Goal: Information Seeking & Learning: Learn about a topic

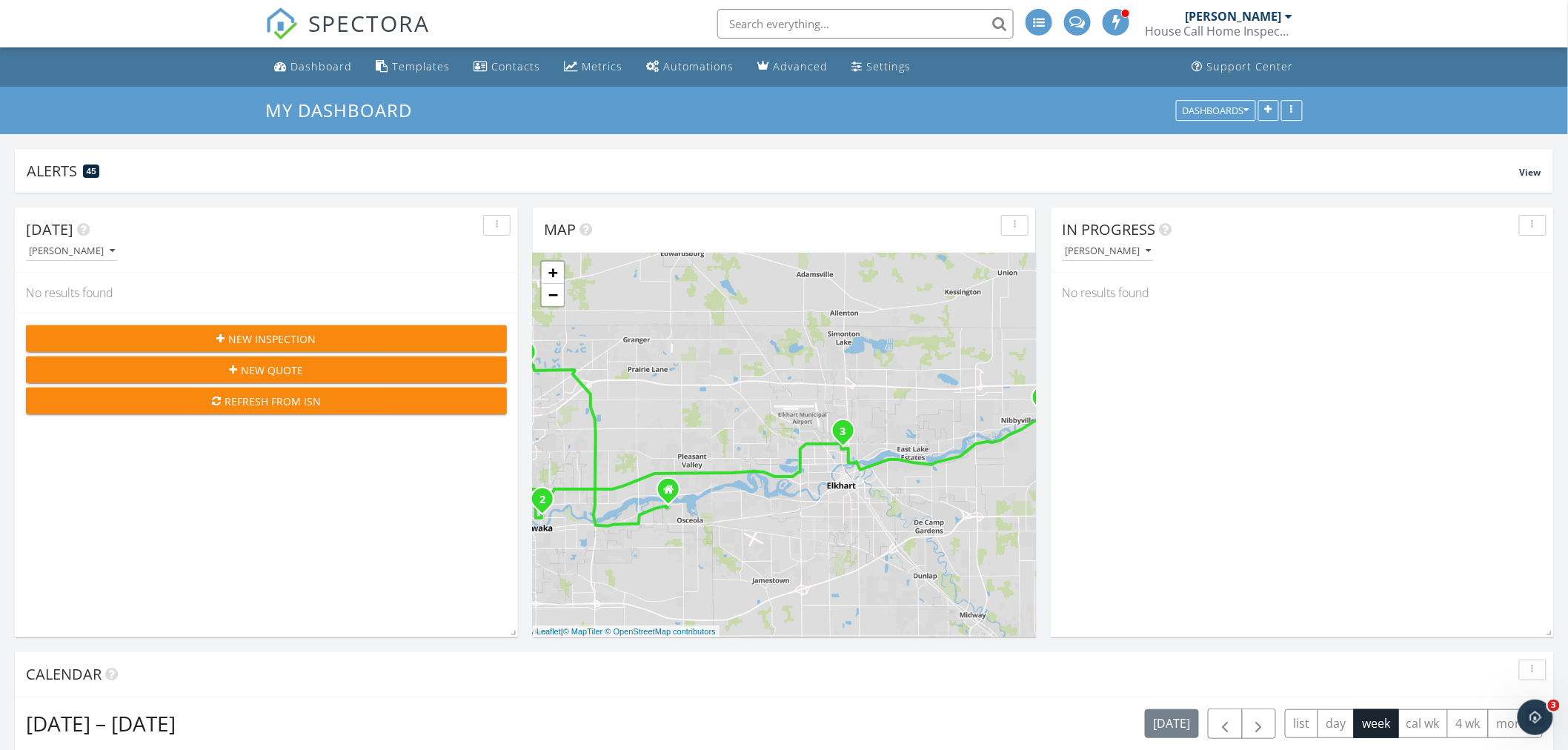
click at [1243, 17] on div "[PERSON_NAME]" at bounding box center [1234, 17] width 96 height 15
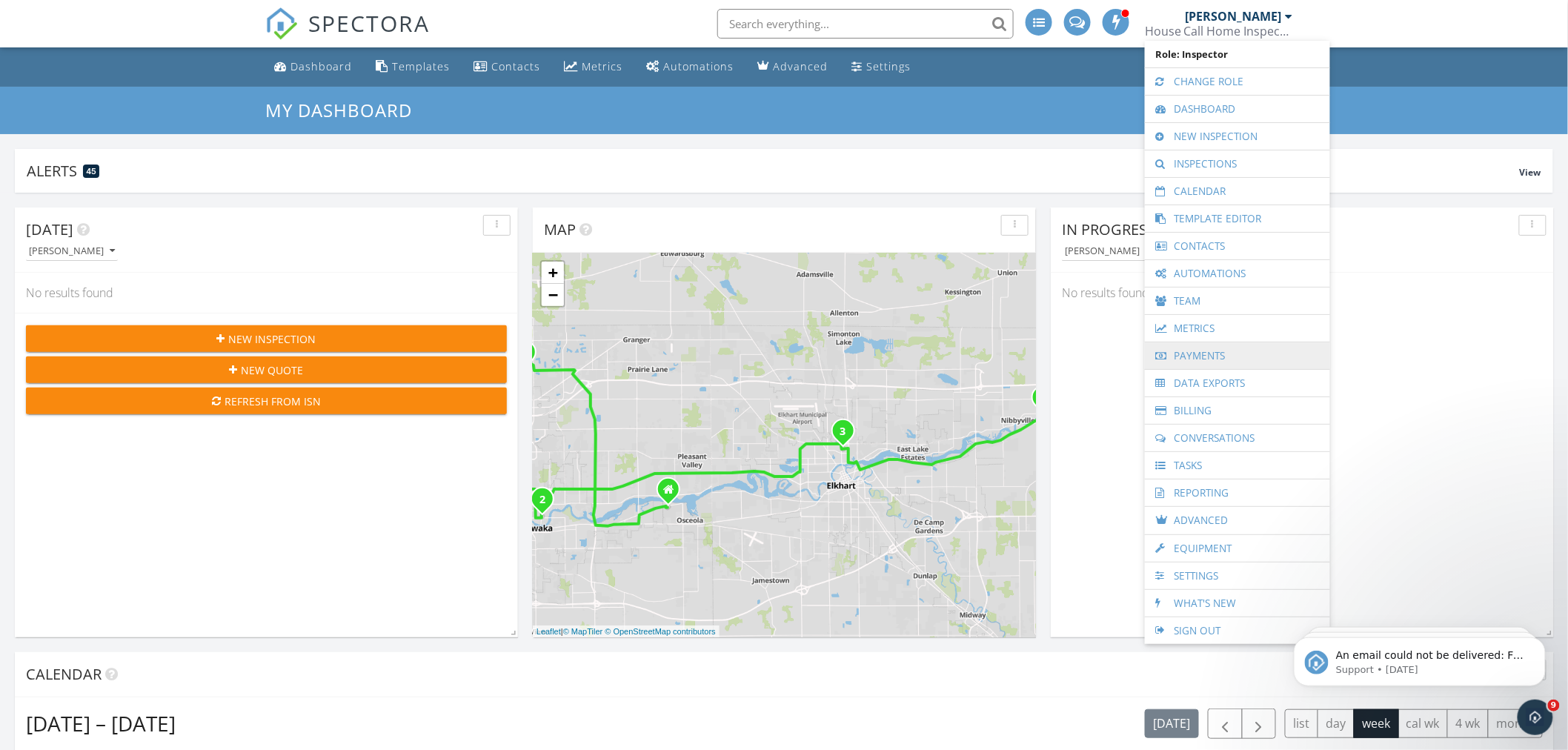
click at [1202, 353] on link "Payments" at bounding box center [1237, 355] width 170 height 27
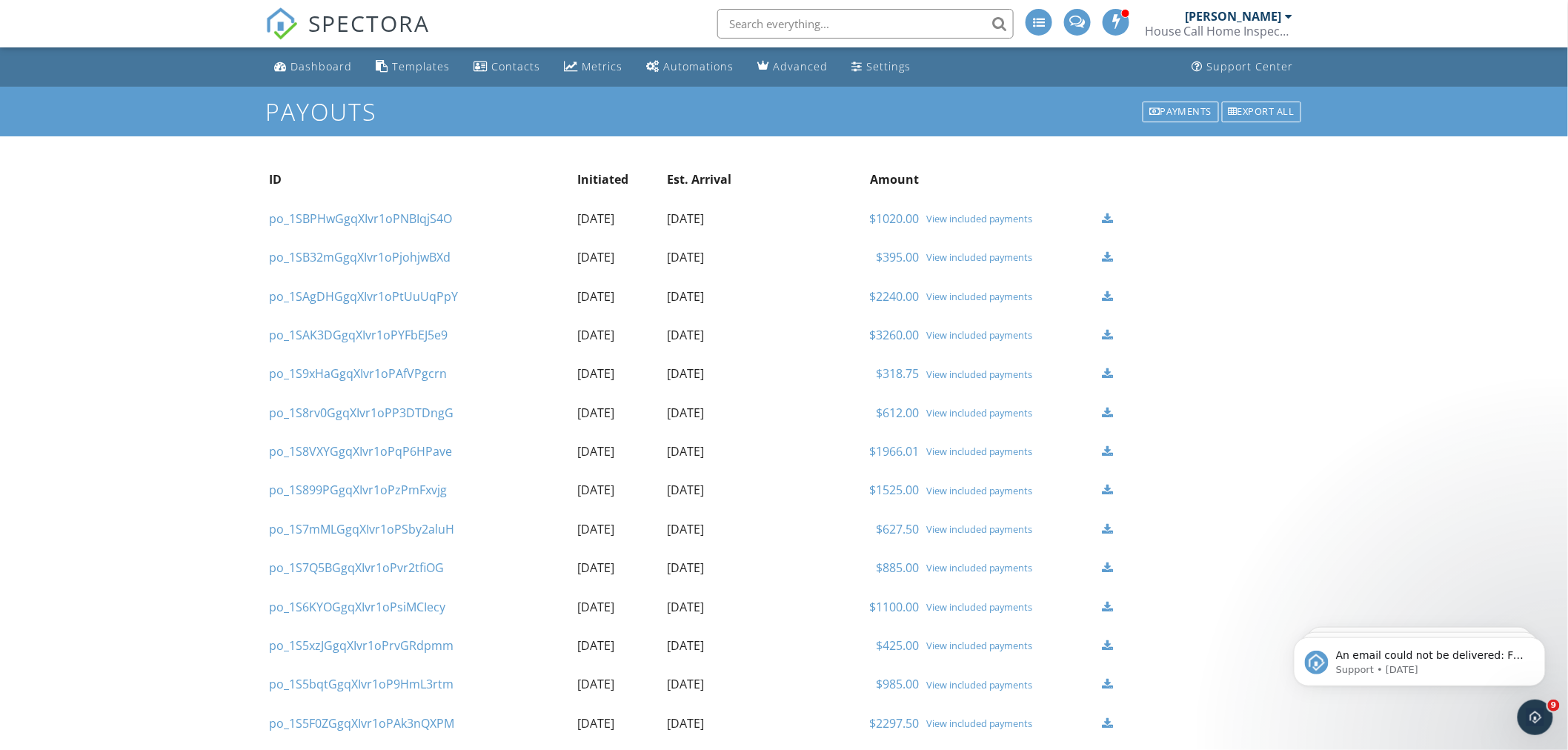
click at [302, 66] on div "Dashboard" at bounding box center [322, 66] width 61 height 14
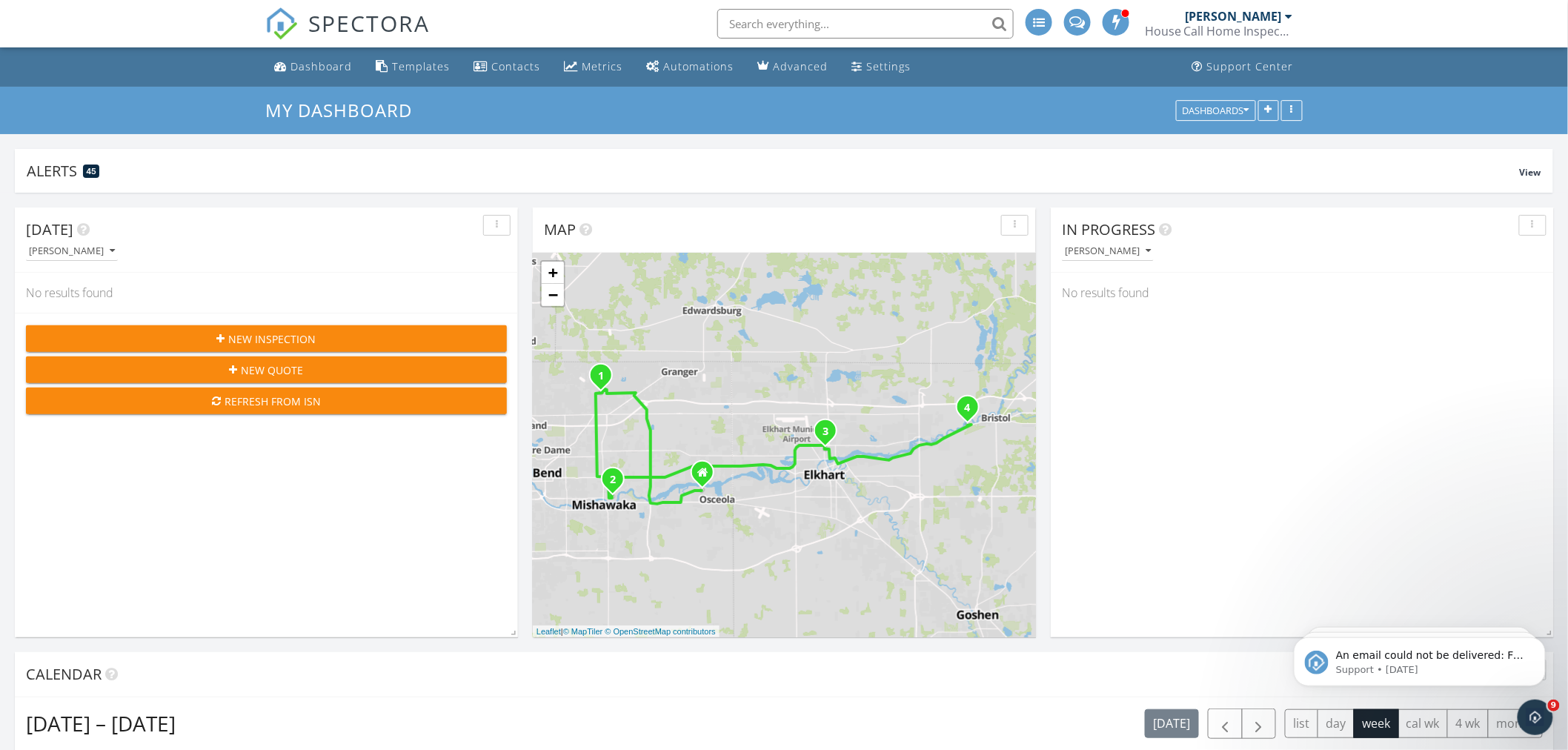
click at [1236, 13] on div "[PERSON_NAME]" at bounding box center [1234, 17] width 96 height 15
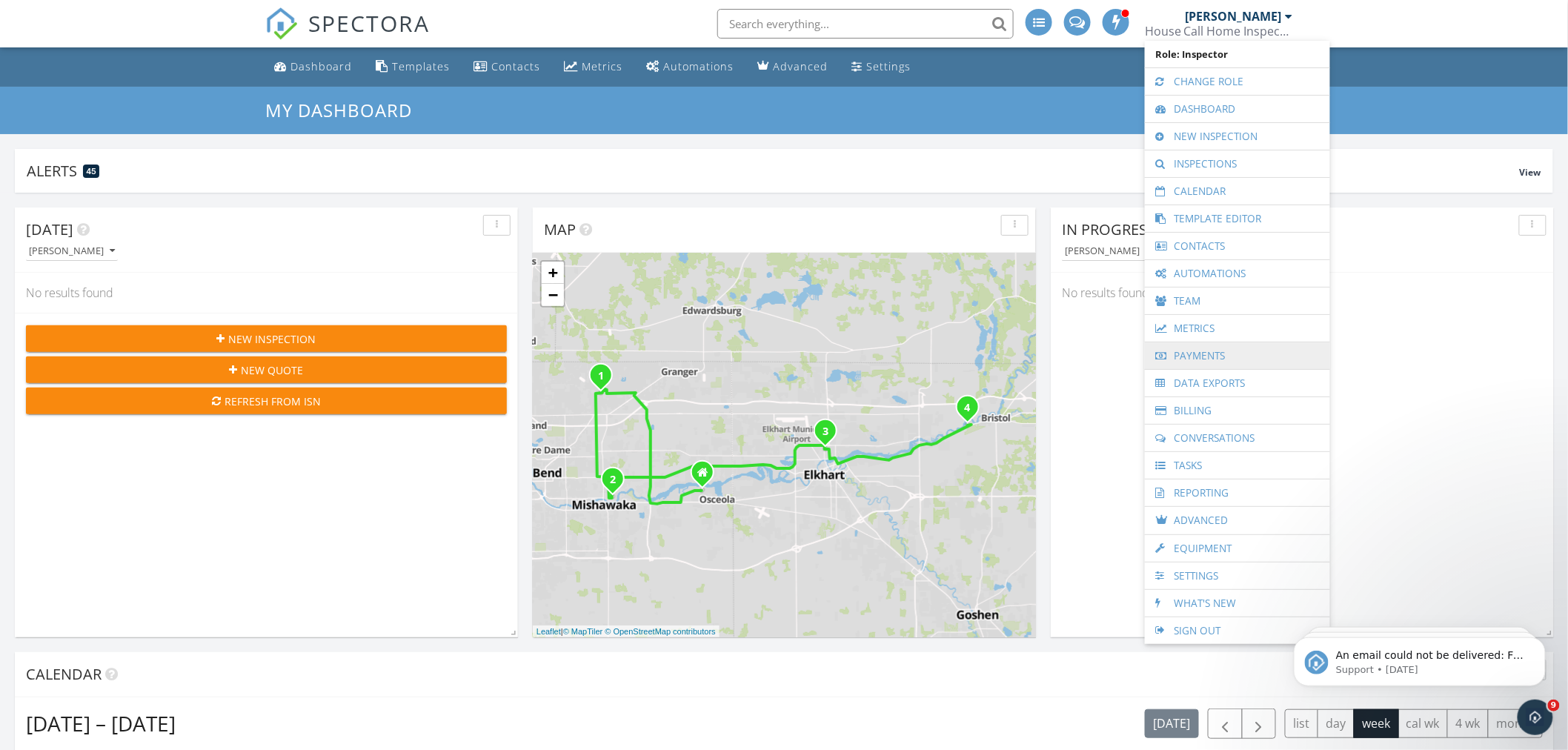
click at [1197, 360] on link "Payments" at bounding box center [1237, 355] width 170 height 27
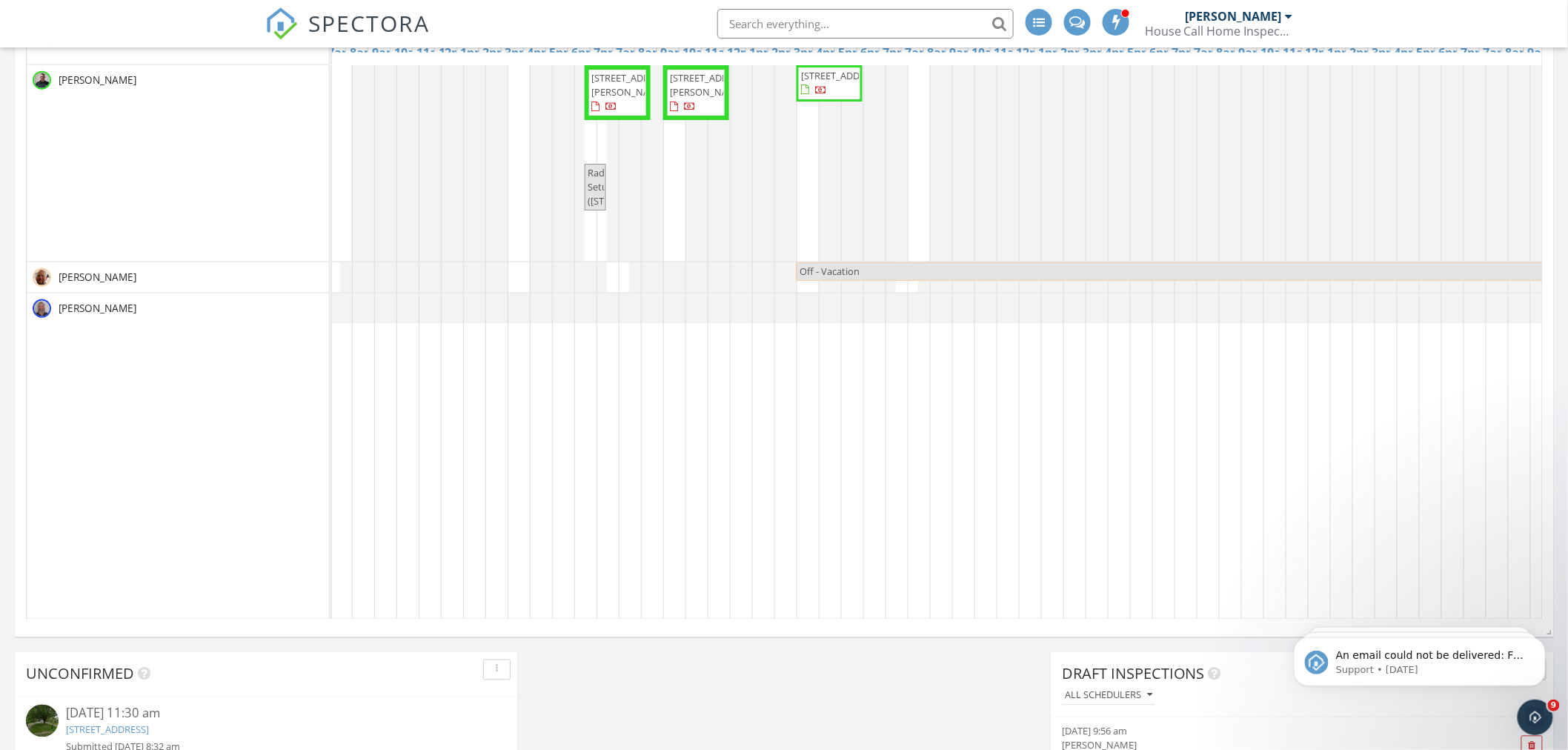
scroll to position [0, 714]
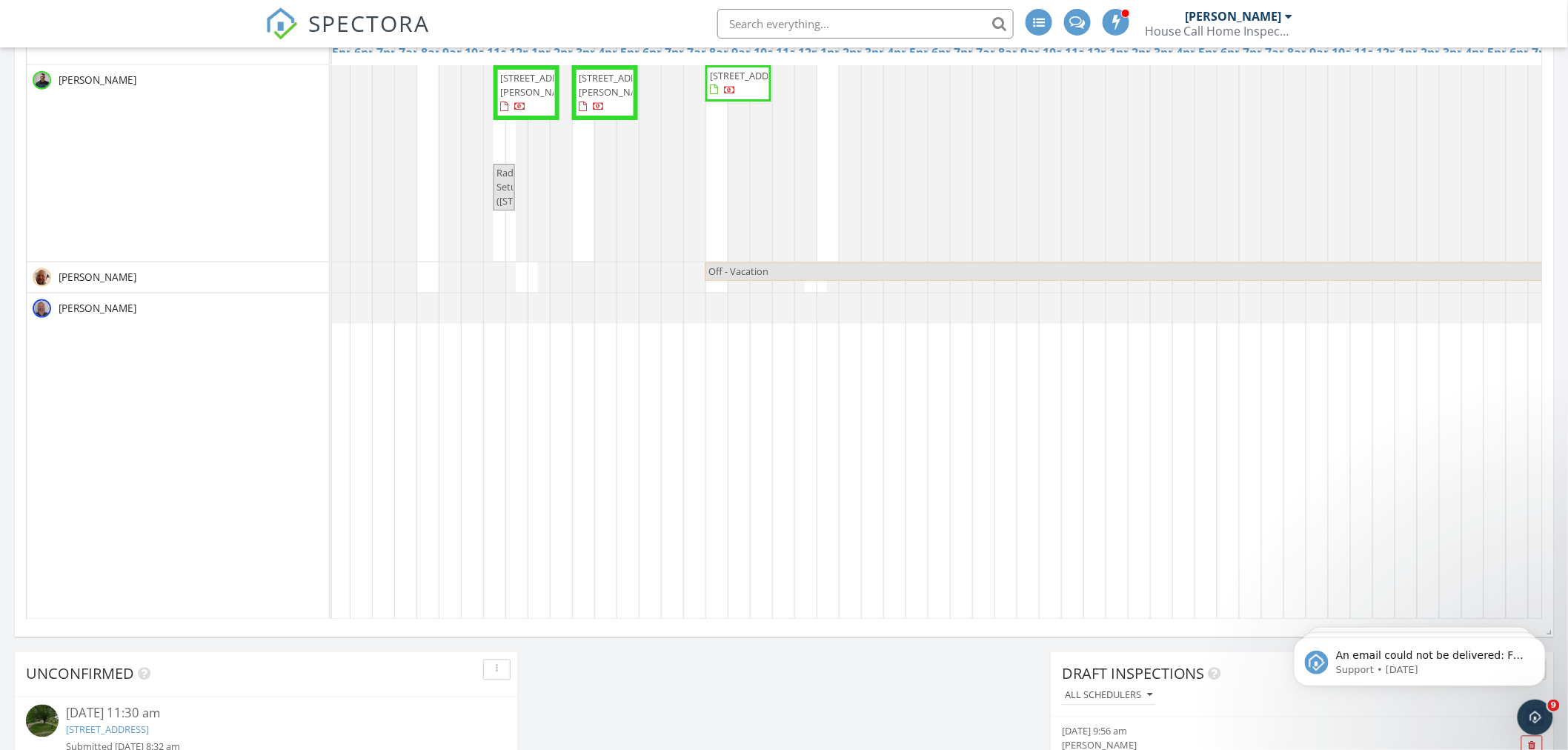
drag, startPoint x: 943, startPoint y: 612, endPoint x: 132, endPoint y: 2, distance: 1014.8
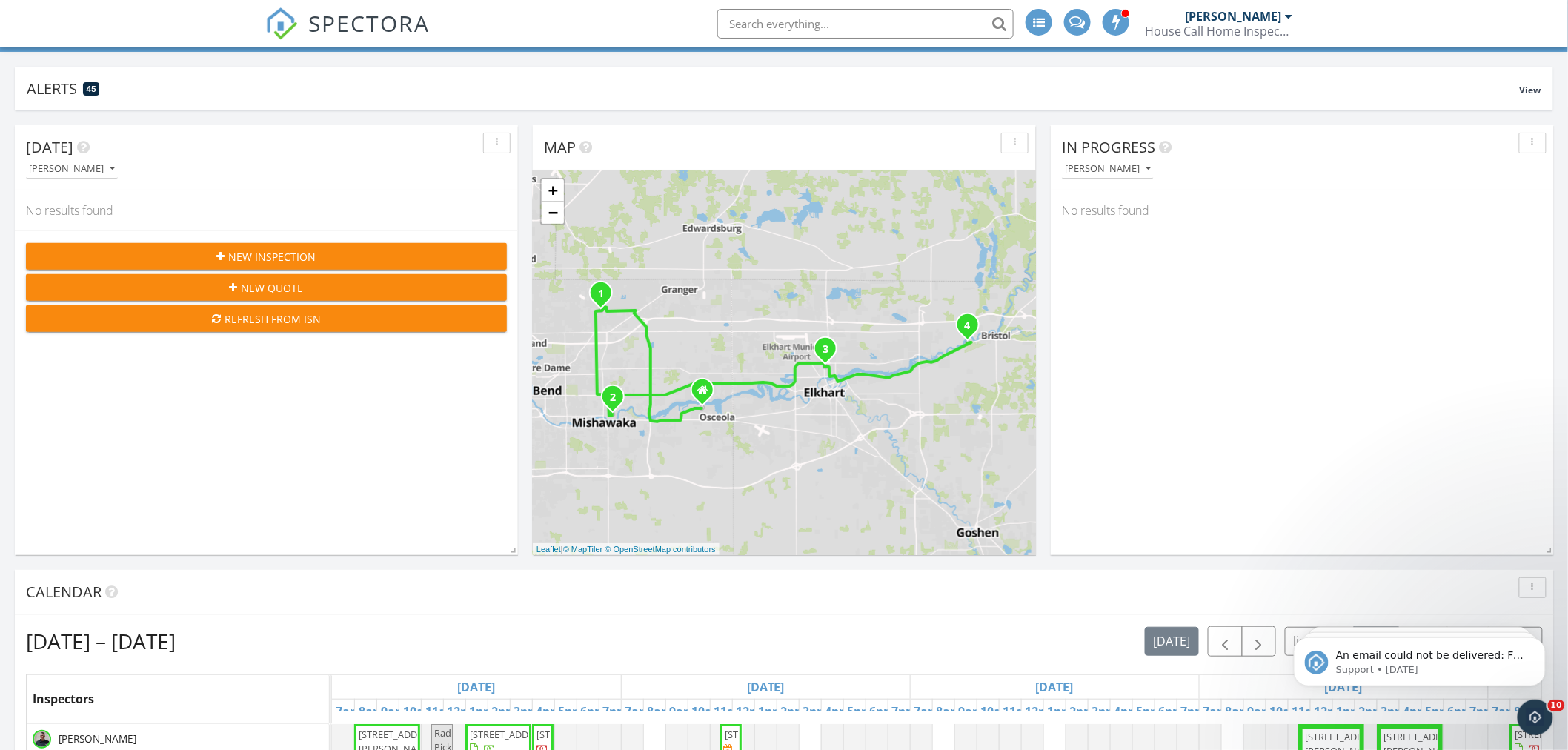
scroll to position [0, 0]
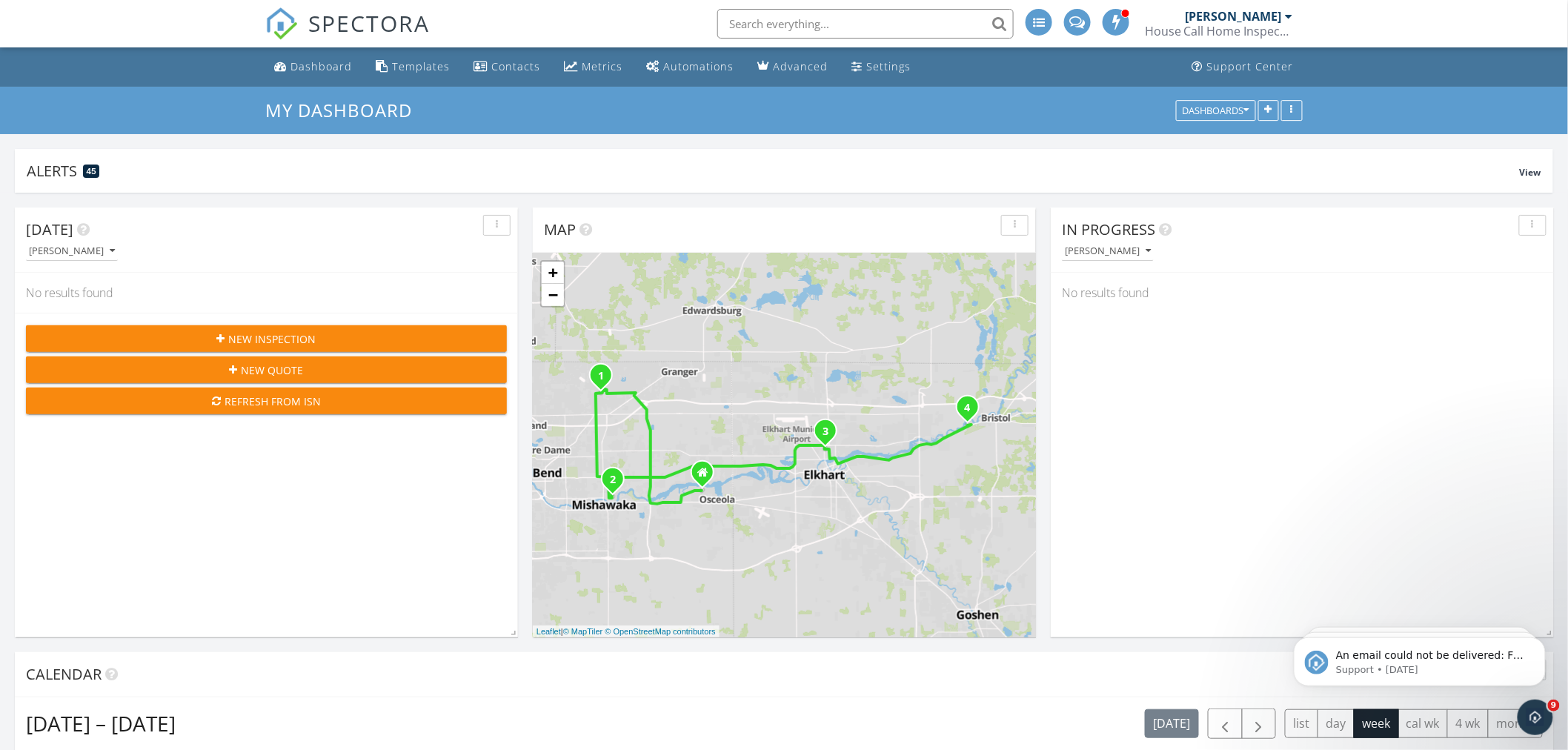
click at [1283, 18] on div "[PERSON_NAME]" at bounding box center [1239, 17] width 107 height 15
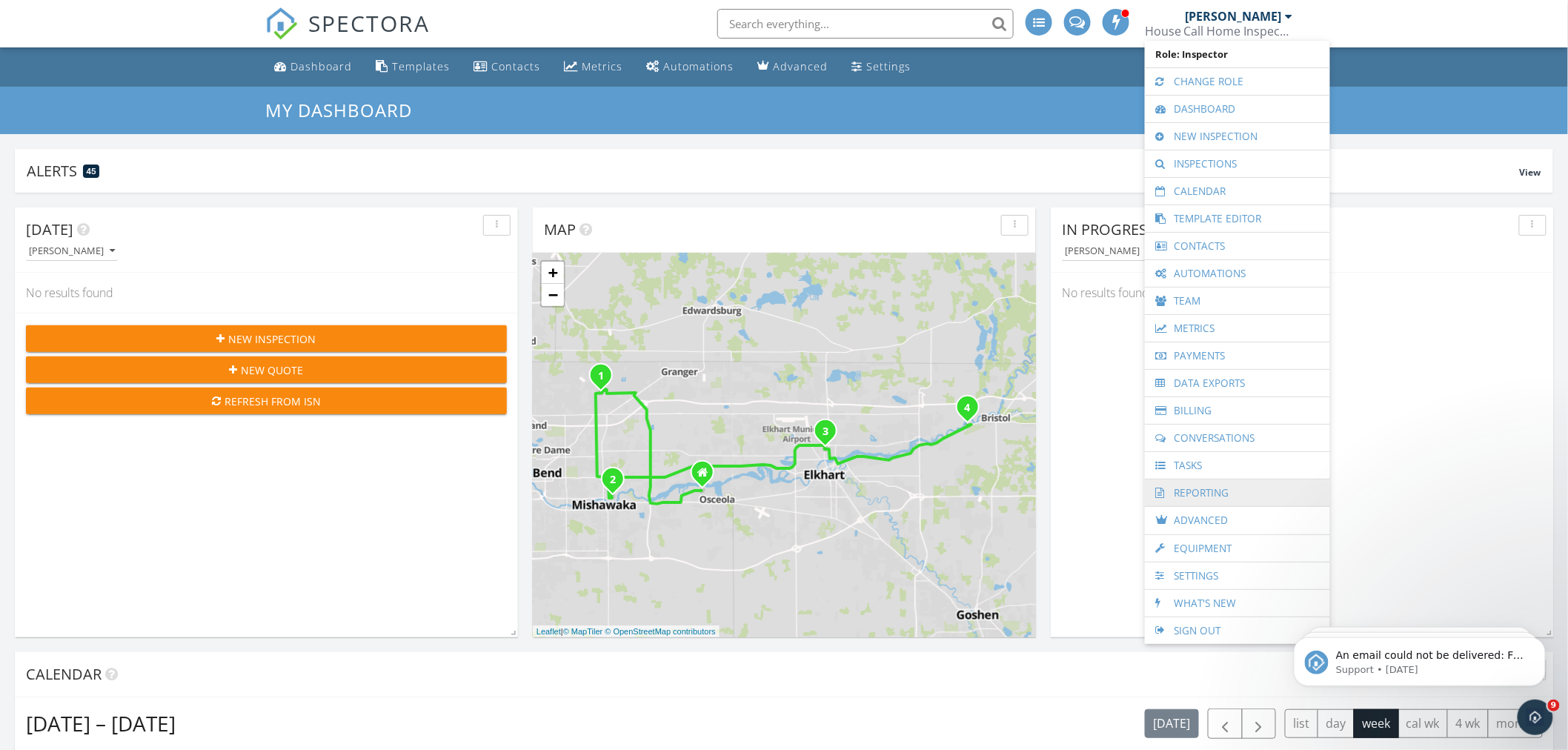
click at [1191, 498] on link "Reporting" at bounding box center [1237, 493] width 170 height 27
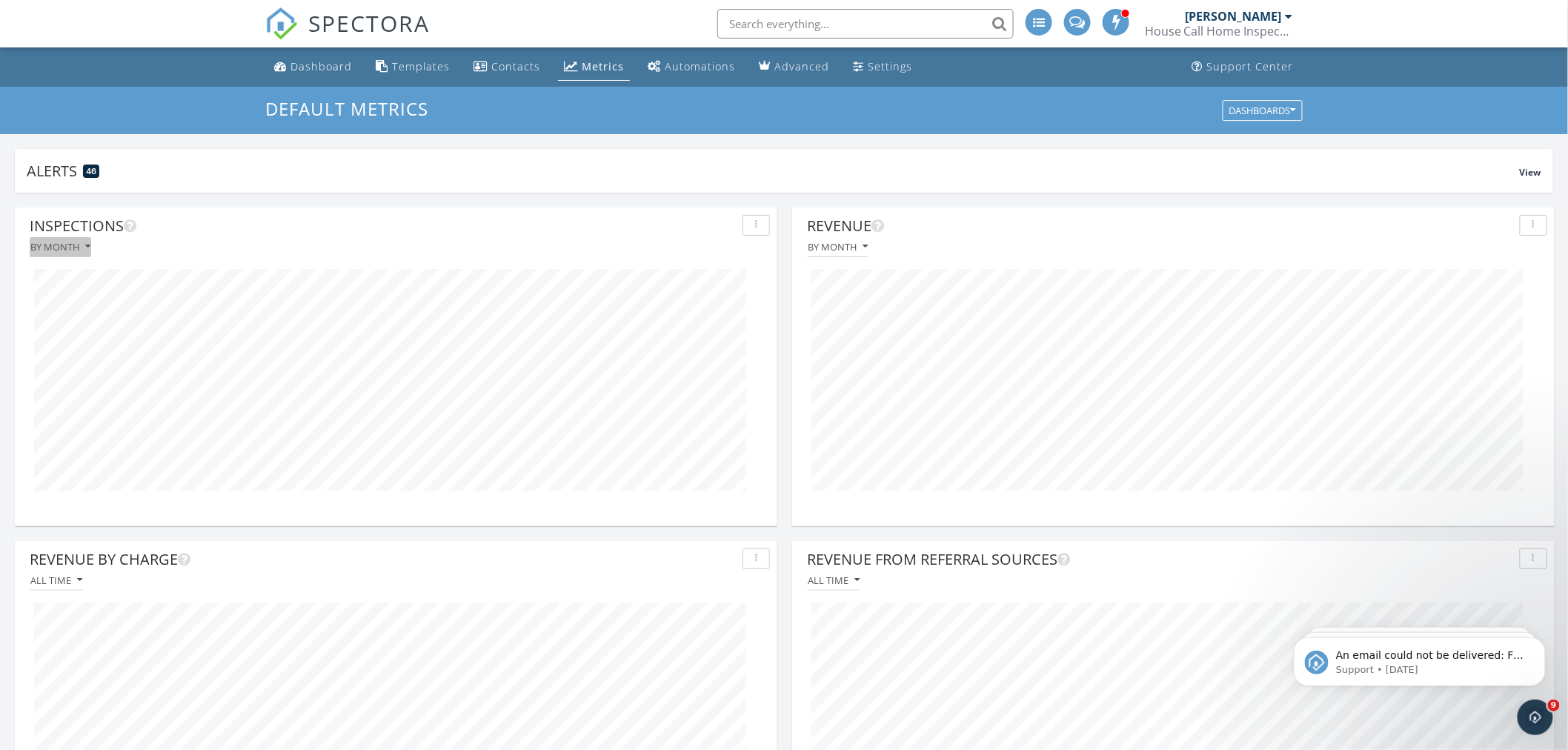
click at [86, 248] on icon "button" at bounding box center [88, 247] width 5 height 10
click at [93, 351] on div "By week over year" at bounding box center [91, 350] width 100 height 17
click at [799, 67] on div "Advanced" at bounding box center [802, 66] width 55 height 14
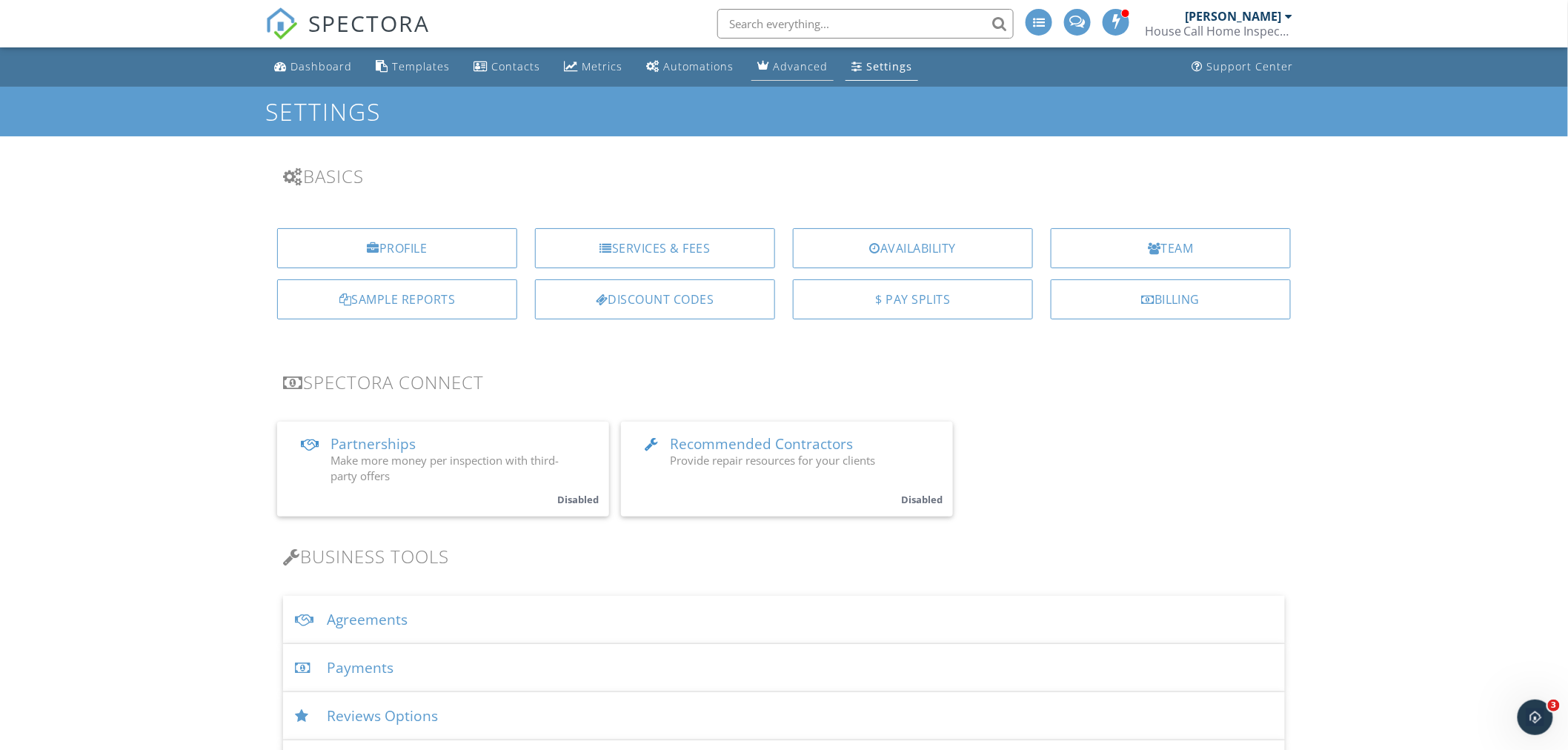
click at [801, 67] on div "Advanced" at bounding box center [800, 66] width 55 height 14
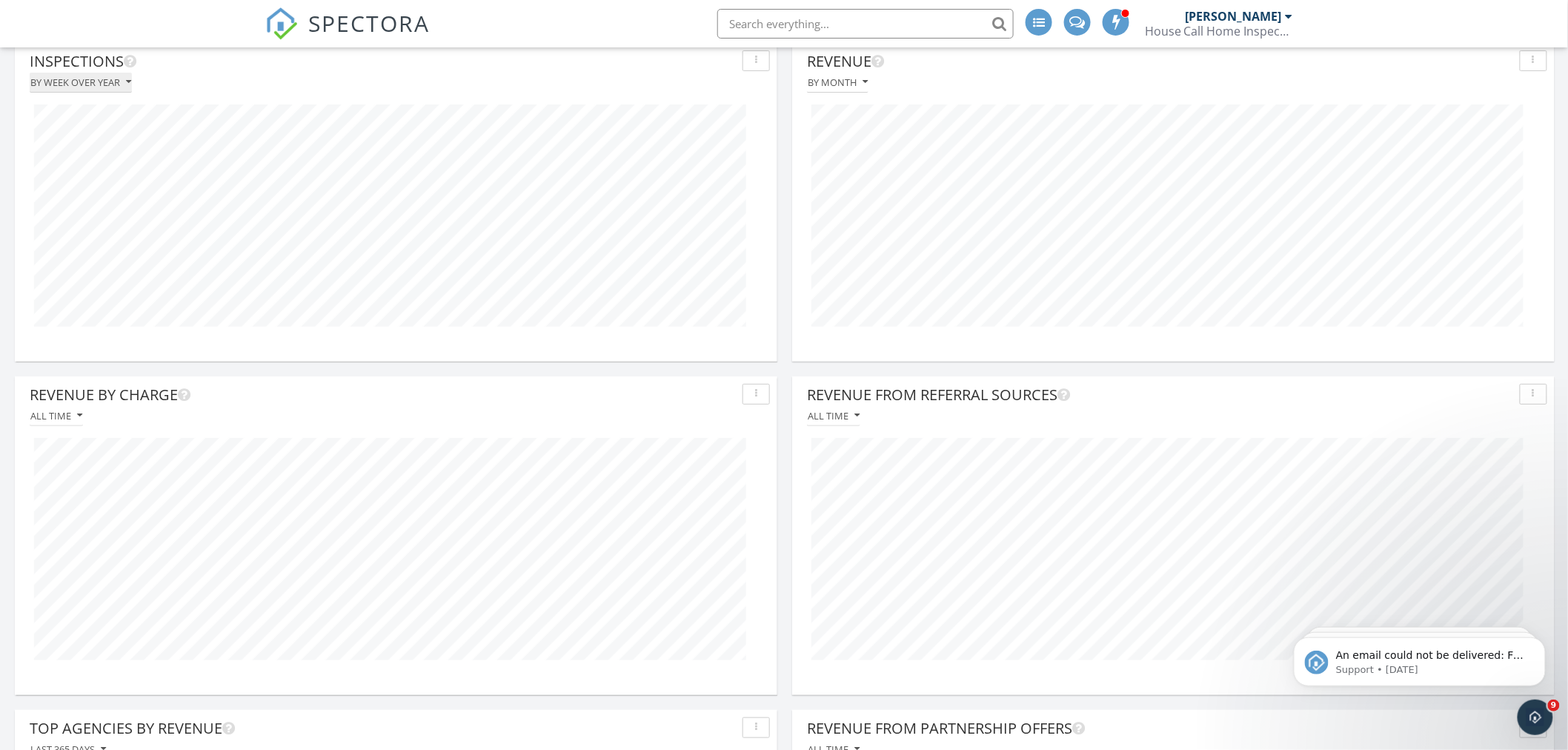
click at [130, 82] on icon "button" at bounding box center [129, 82] width 5 height 10
click at [91, 115] on div "By month" at bounding box center [91, 115] width 100 height 17
click at [86, 85] on icon "button" at bounding box center [88, 82] width 5 height 10
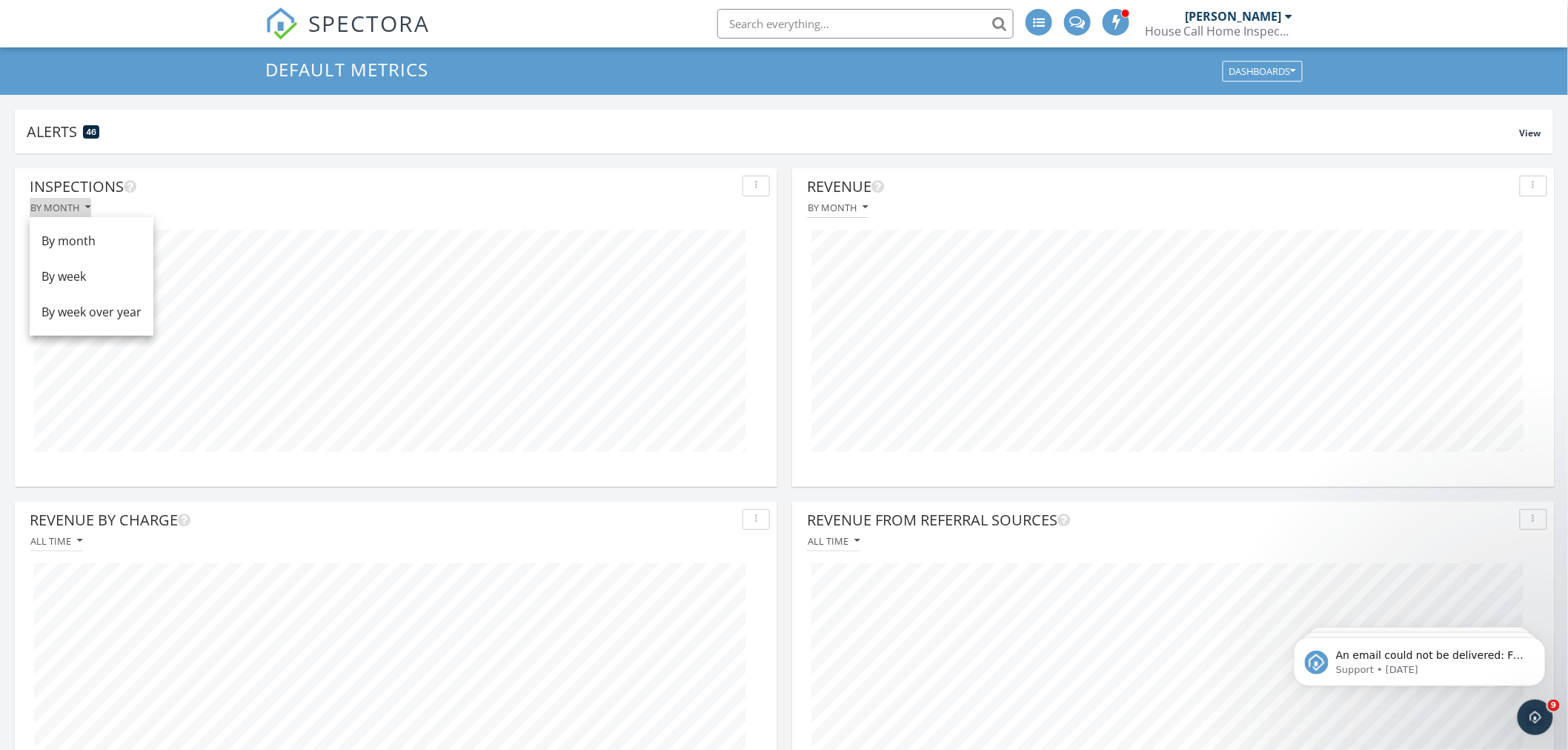
scroll to position [0, 0]
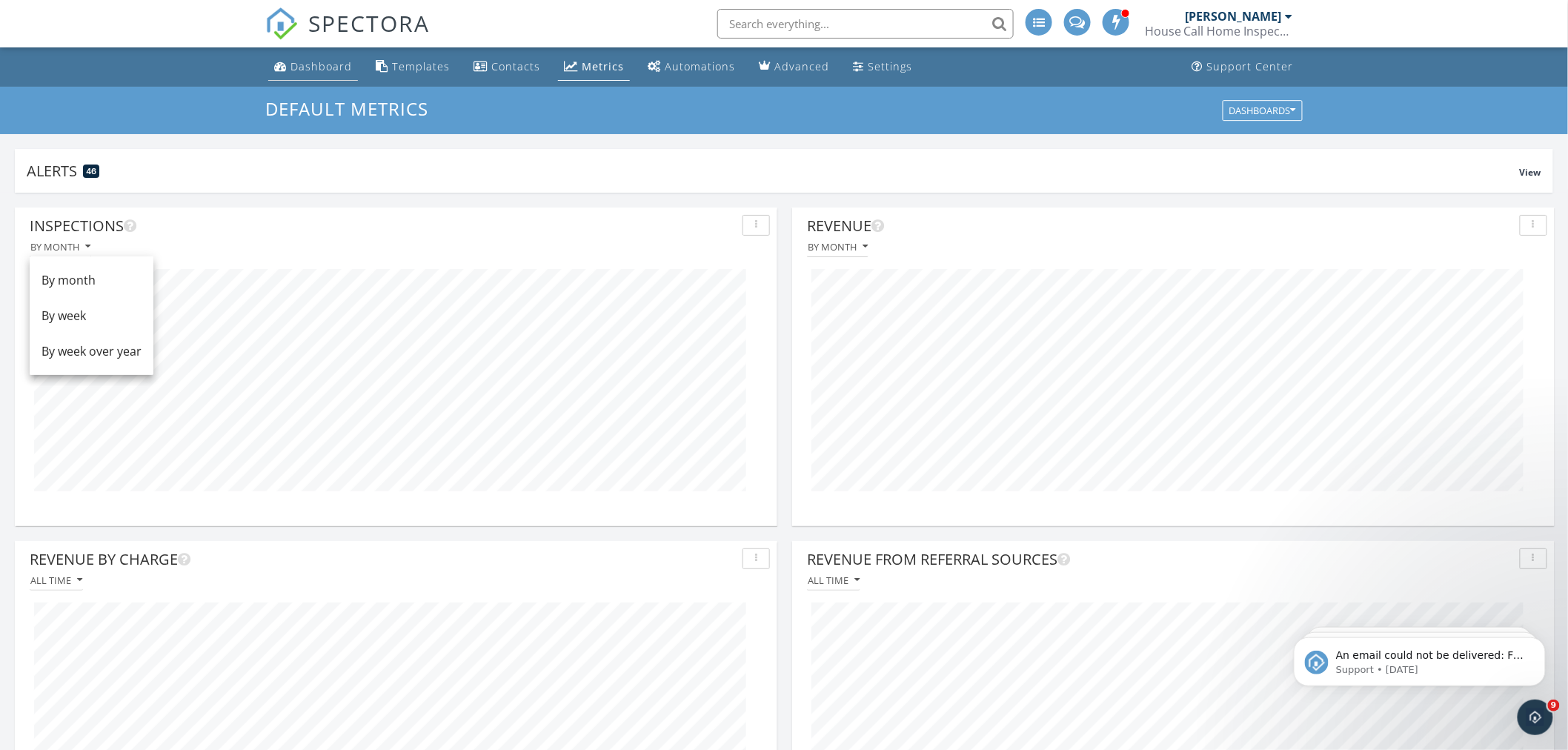
click at [280, 72] on link "Dashboard" at bounding box center [313, 66] width 90 height 27
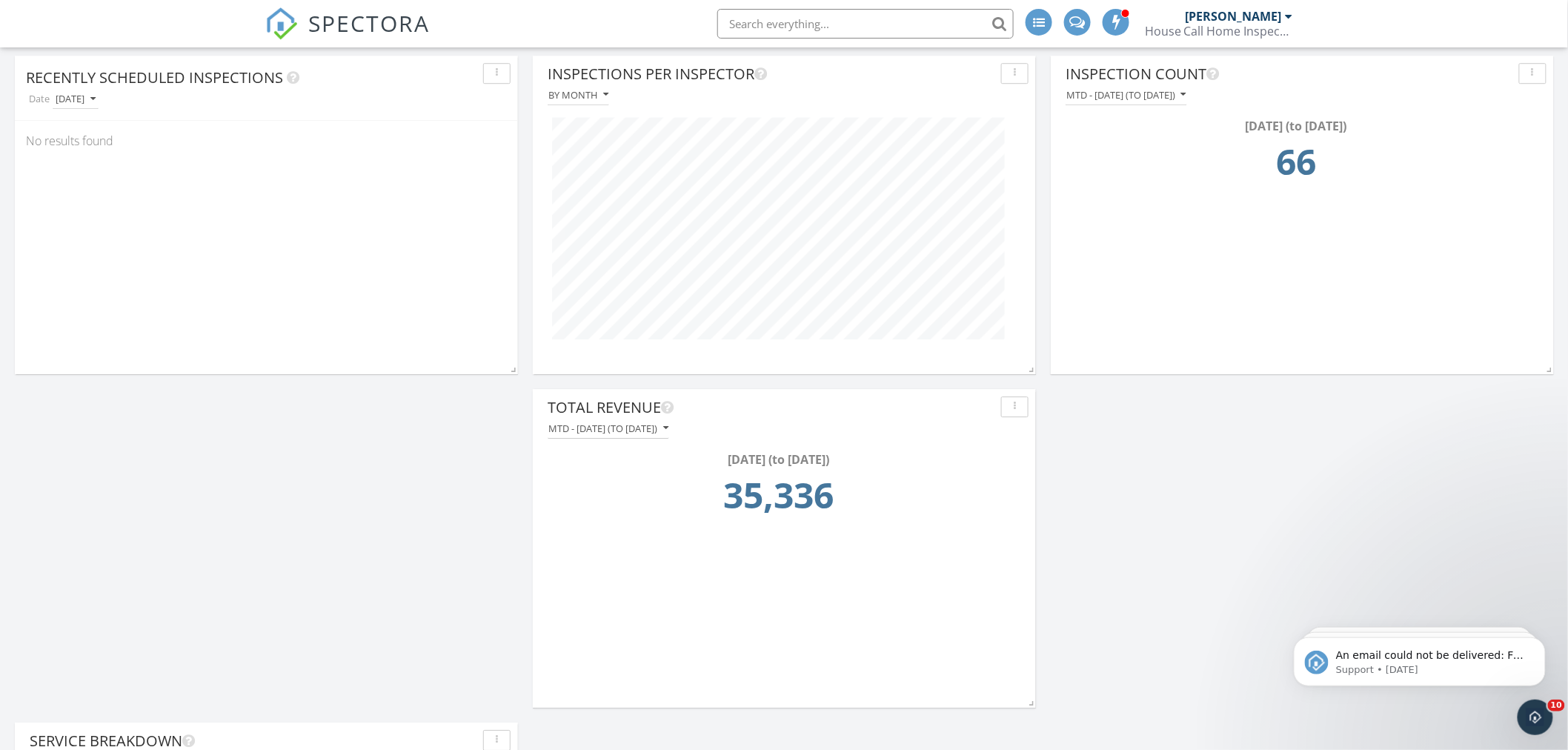
scroll to position [1515, 0]
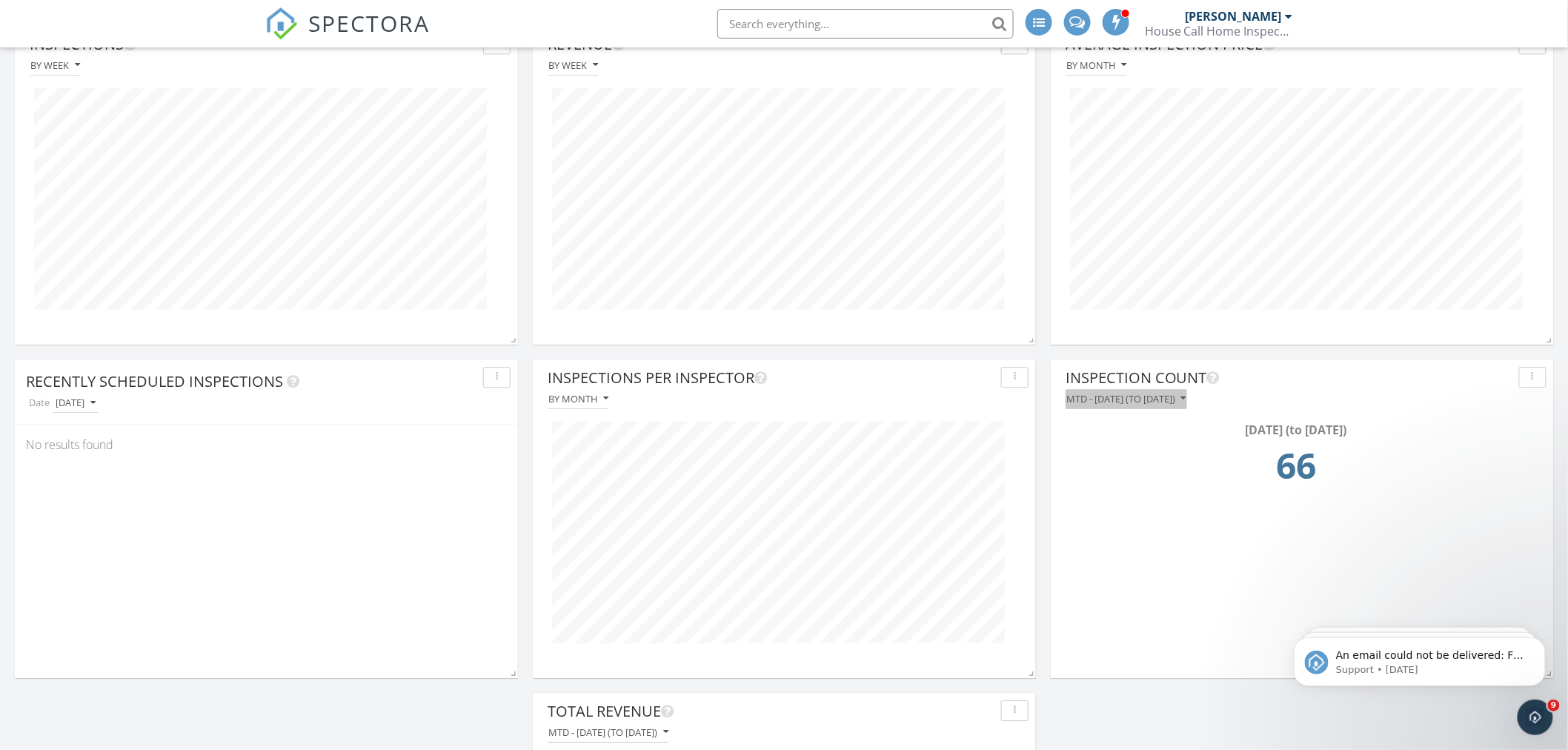
click at [1187, 398] on icon "button" at bounding box center [1184, 399] width 5 height 10
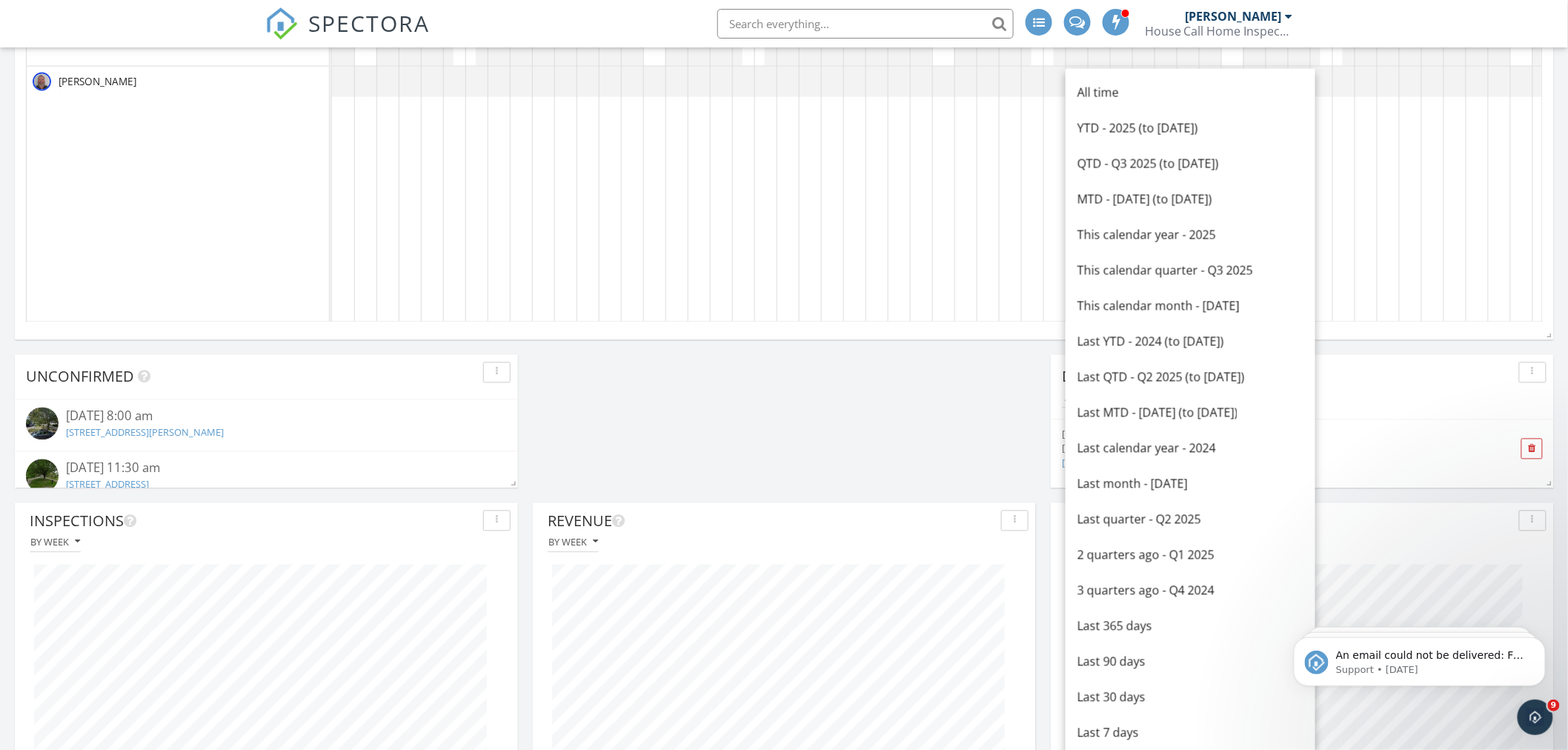
scroll to position [1021, 0]
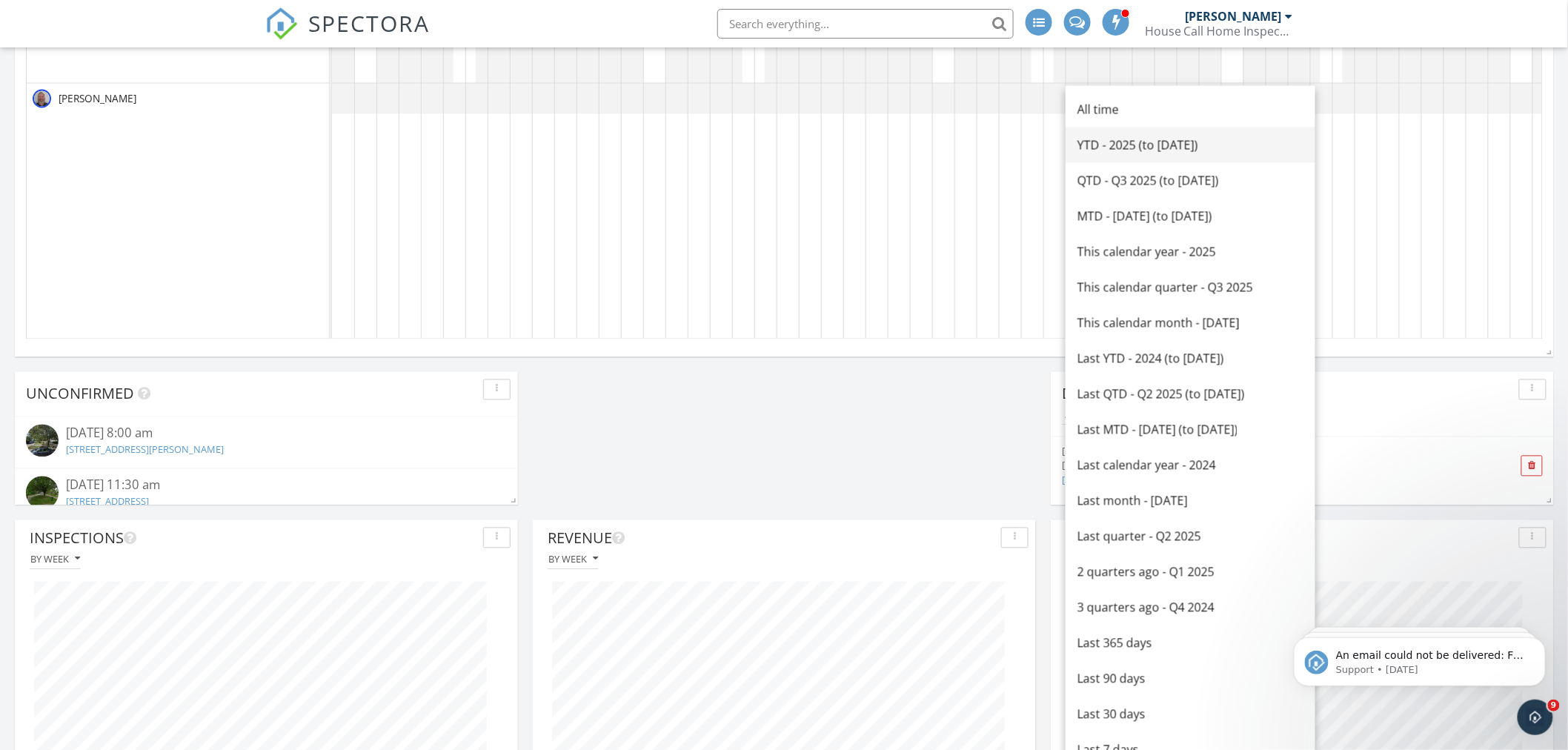
click at [1156, 144] on div "YTD - 2025 (to [DATE])" at bounding box center [1191, 145] width 226 height 17
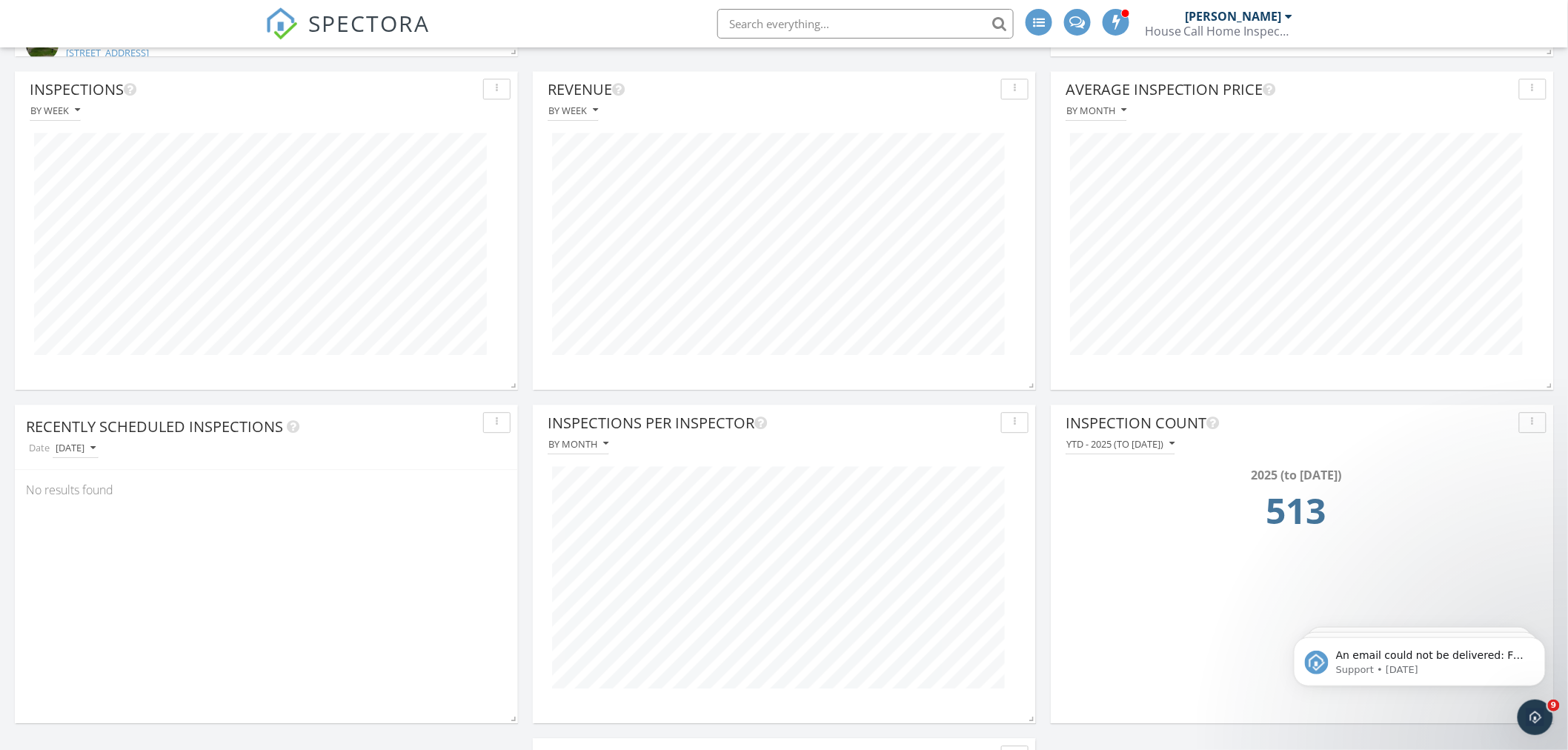
scroll to position [1515, 0]
